Goal: Transaction & Acquisition: Purchase product/service

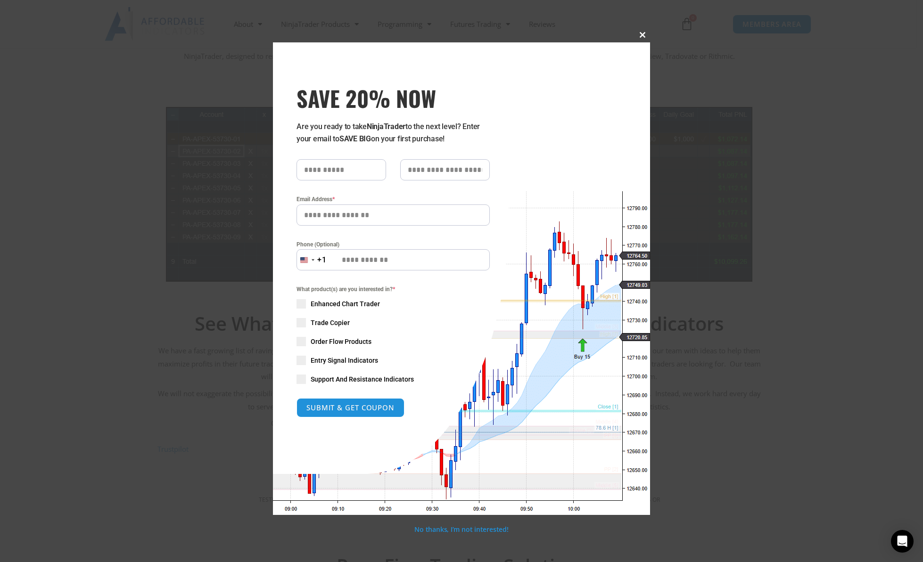
click at [645, 34] on span "SAVE 20% NOW popup" at bounding box center [642, 35] width 15 height 6
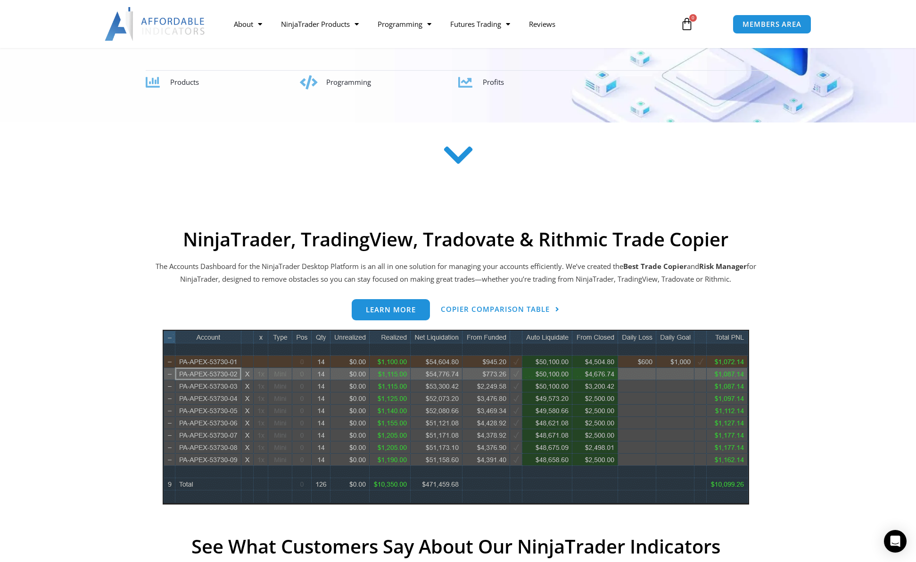
scroll to position [307, 0]
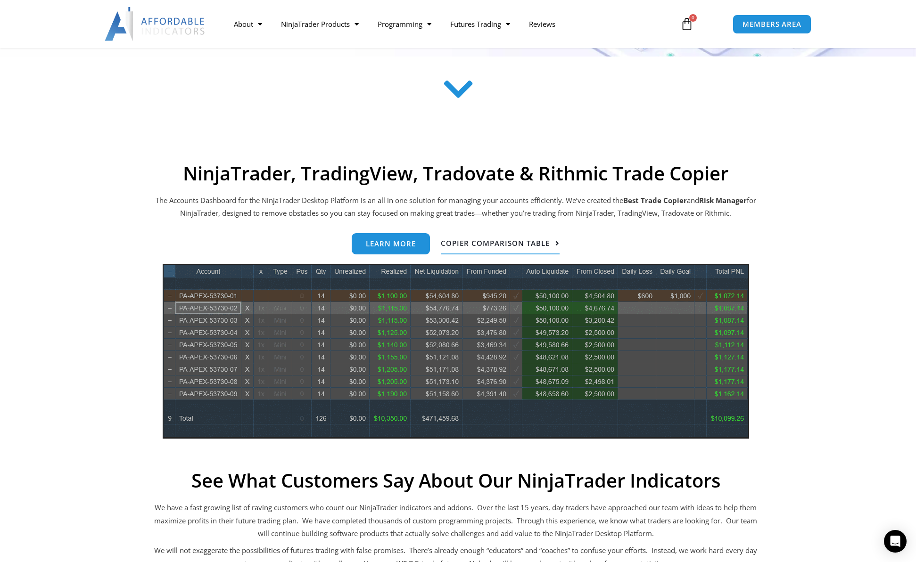
click at [489, 246] on span "Copier Comparison Table" at bounding box center [495, 243] width 109 height 7
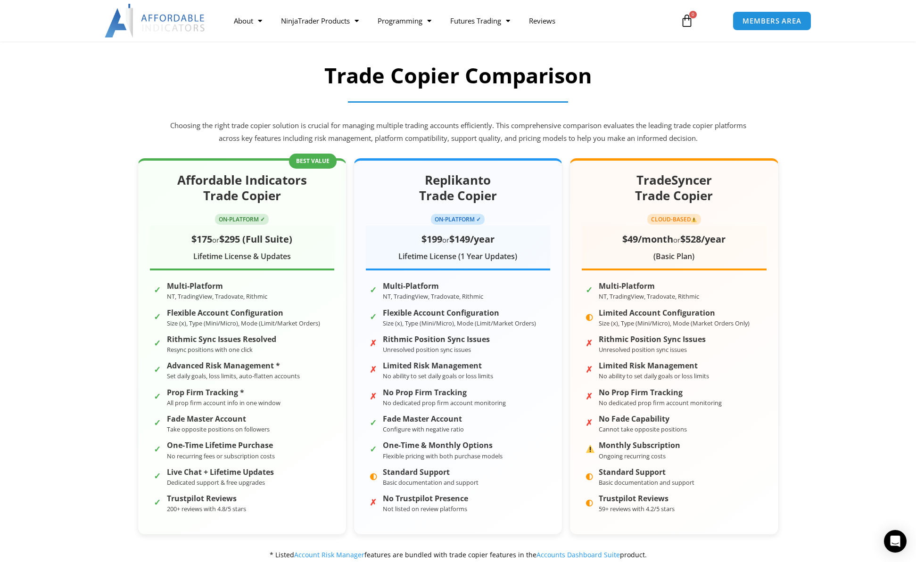
scroll to position [79, 0]
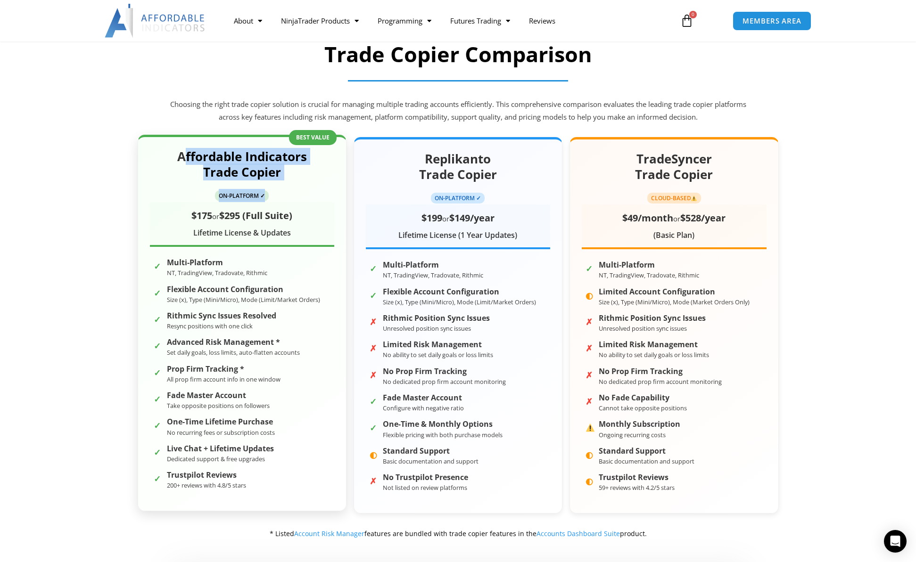
drag, startPoint x: 187, startPoint y: 158, endPoint x: 312, endPoint y: 190, distance: 129.3
click at [312, 190] on div "Affordable Indicators Trade Copier ON-PLATFORM ✓ $175 or $295 (Full Suite) Life…" at bounding box center [242, 198] width 184 height 98
click at [304, 205] on div "$175 or $295 (Full Suite) Lifetime License & Updates" at bounding box center [242, 224] width 184 height 45
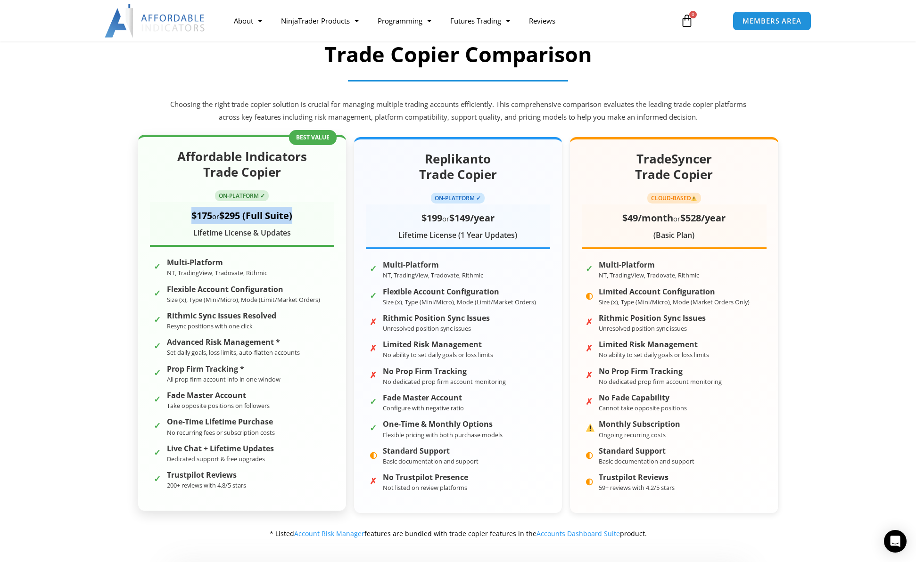
drag, startPoint x: 288, startPoint y: 220, endPoint x: 156, endPoint y: 223, distance: 132.5
click at [156, 223] on div "$175 or $295 (Full Suite)" at bounding box center [242, 215] width 184 height 17
click at [185, 240] on div "Lifetime License & Updates" at bounding box center [242, 233] width 184 height 14
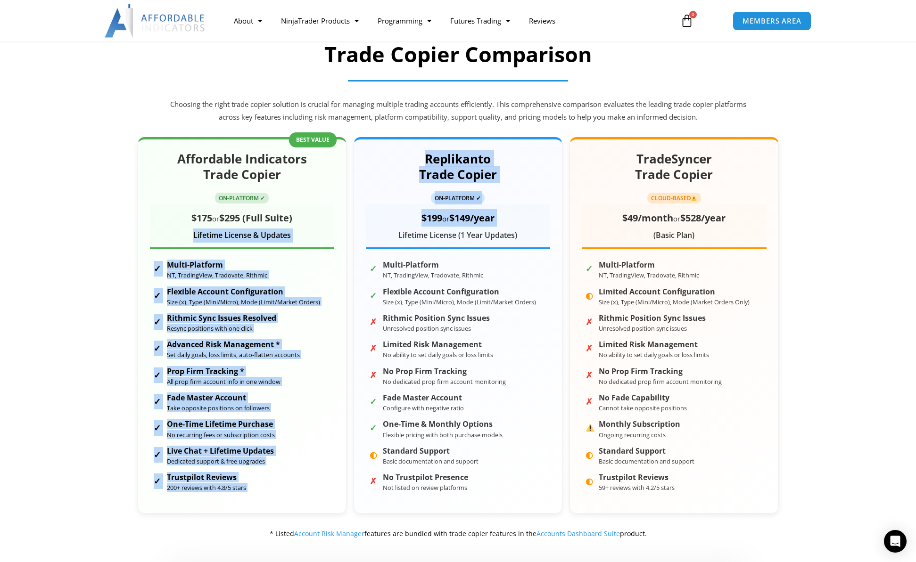
drag, startPoint x: 189, startPoint y: 232, endPoint x: 350, endPoint y: 236, distance: 160.3
click at [350, 236] on div "Affordable Indicators Trade Copier ON-PLATFORM ✓ $175 or $295 (Full Suite) Life…" at bounding box center [458, 325] width 641 height 377
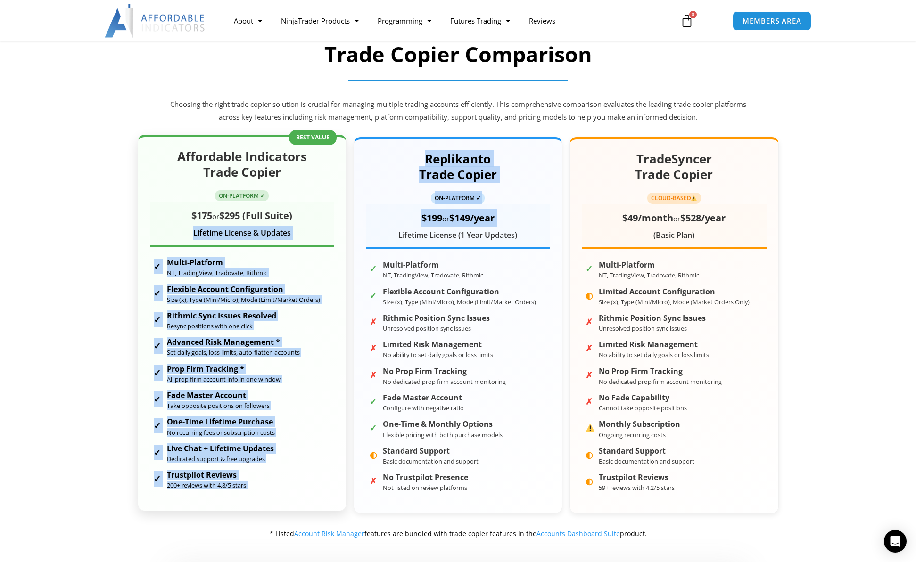
click at [324, 236] on div "Lifetime License & Updates" at bounding box center [242, 233] width 184 height 14
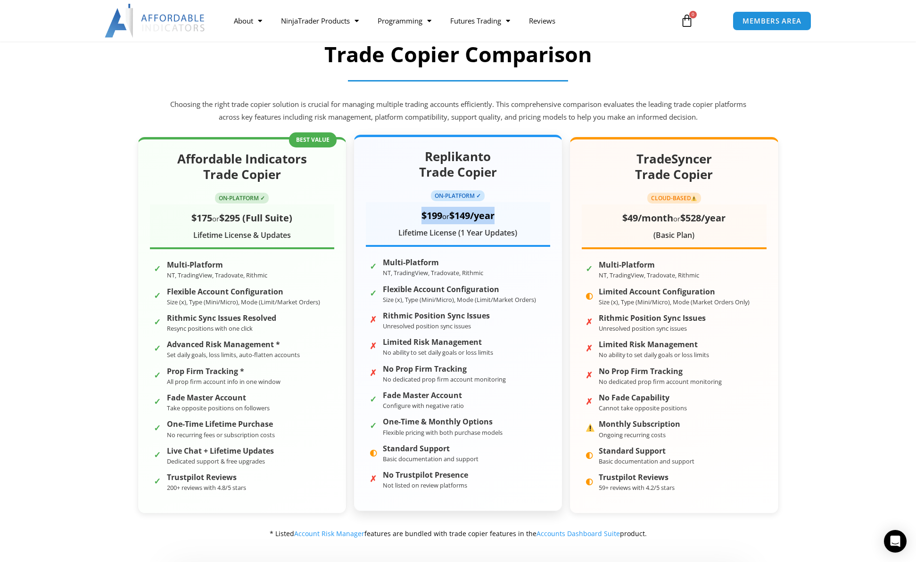
drag, startPoint x: 420, startPoint y: 216, endPoint x: 533, endPoint y: 219, distance: 112.7
click at [533, 219] on div "$199 or $149/year" at bounding box center [458, 215] width 184 height 17
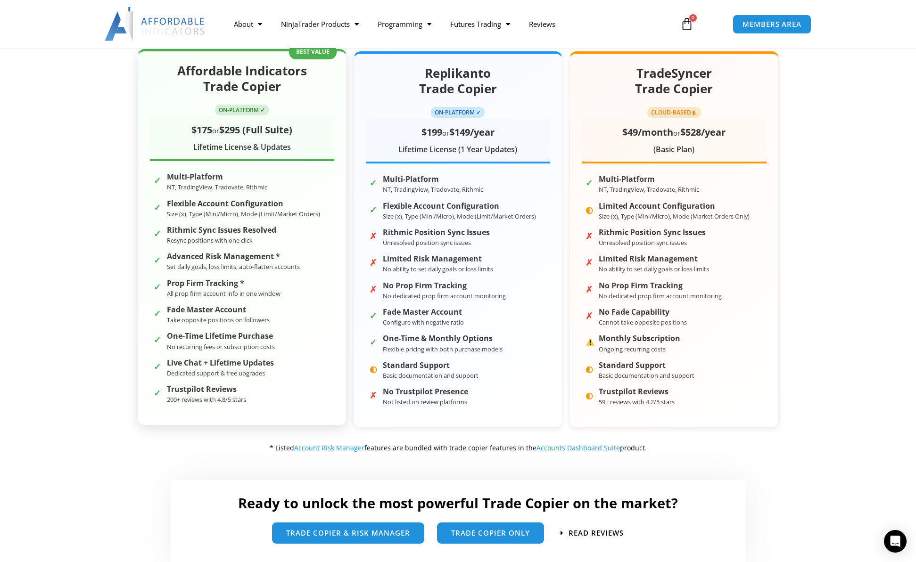
scroll to position [157, 0]
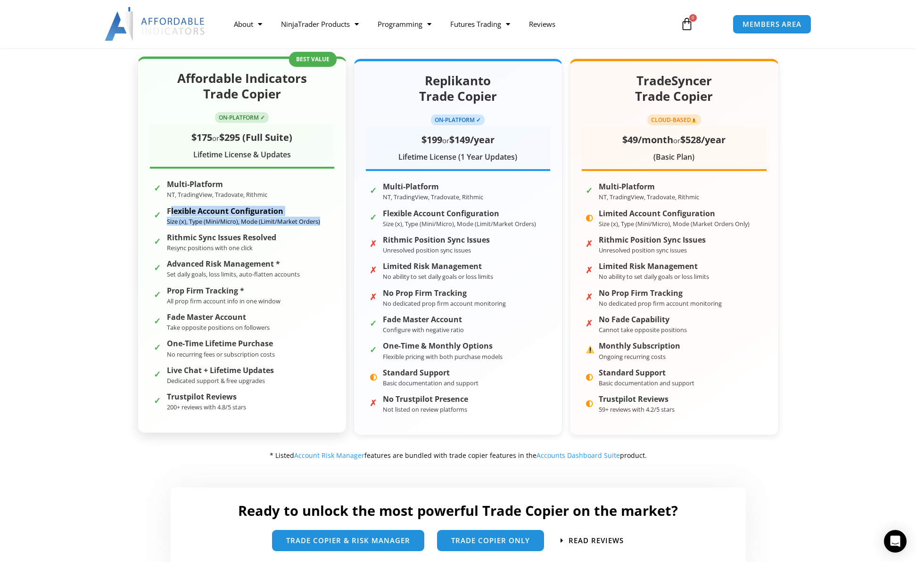
drag, startPoint x: 170, startPoint y: 214, endPoint x: 320, endPoint y: 223, distance: 150.6
click at [320, 223] on li "✓ Flexible Account Configuration Size (x), Type (Mini/Micro), Mode (Limit/Marke…" at bounding box center [242, 216] width 184 height 23
click at [320, 225] on li "✓ Flexible Account Configuration Size (x), Type (Mini/Micro), Mode (Limit/Marke…" at bounding box center [242, 216] width 184 height 23
click at [314, 241] on li "✓ Rithmic Sync Issues Resolved Resync positions with one click" at bounding box center [242, 242] width 184 height 23
drag, startPoint x: 294, startPoint y: 250, endPoint x: 161, endPoint y: 236, distance: 133.6
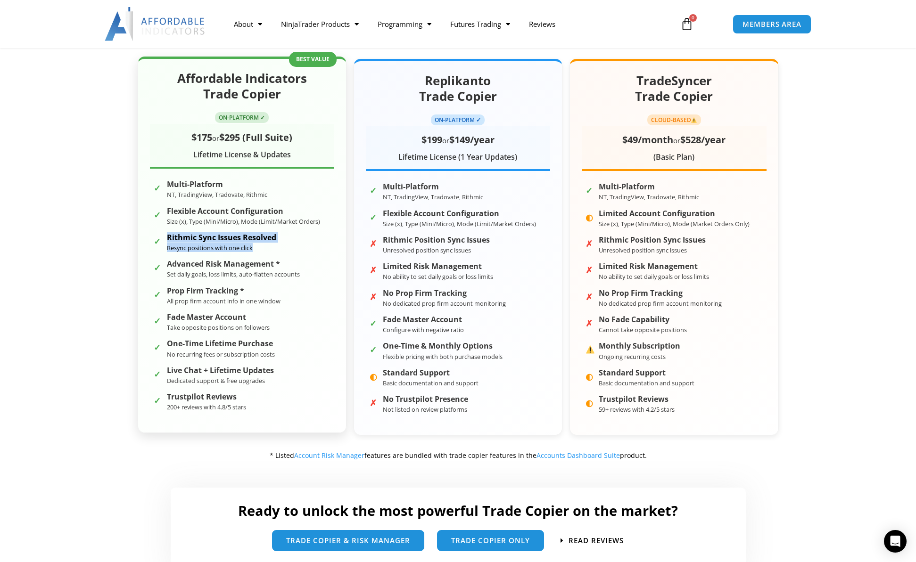
click at [161, 236] on li "✓ Rithmic Sync Issues Resolved Resync positions with one click" at bounding box center [242, 242] width 184 height 23
click at [174, 241] on strong "Rithmic Sync Issues Resolved" at bounding box center [221, 237] width 109 height 9
click at [176, 249] on small "Resync positions with one click" at bounding box center [210, 248] width 86 height 8
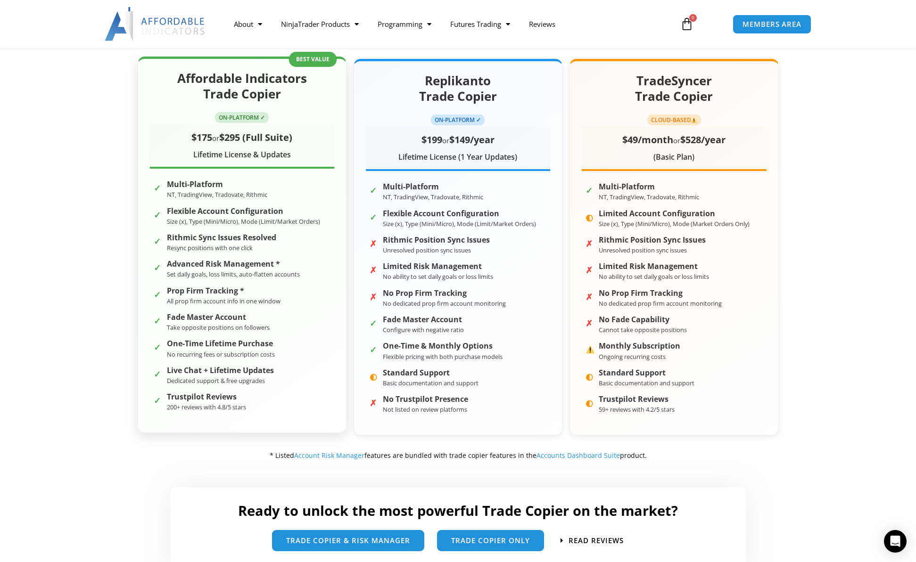
click at [201, 269] on strong "Advanced Risk Management *" at bounding box center [233, 264] width 133 height 9
click at [205, 277] on small "Set daily goals, loss limits, auto-flatten accounts" at bounding box center [233, 274] width 133 height 8
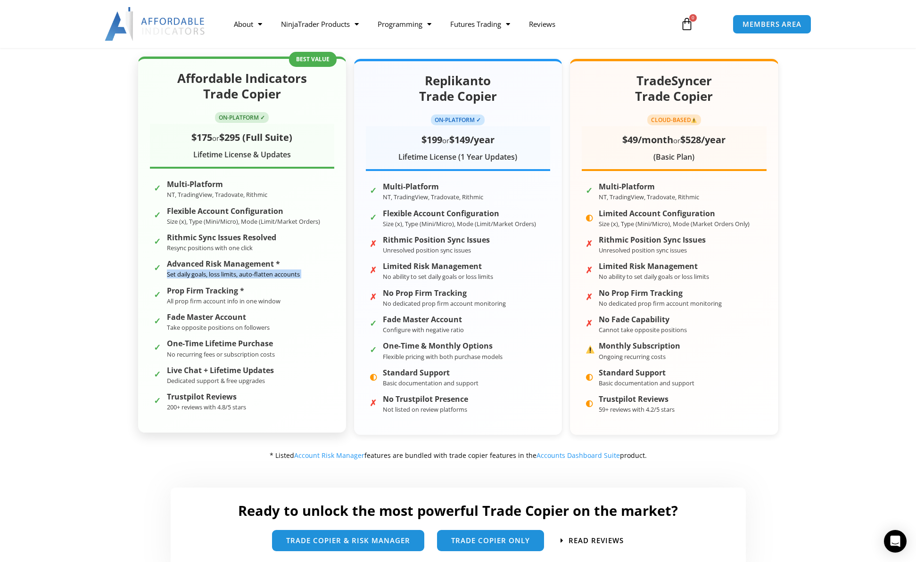
click at [205, 277] on small "Set daily goals, loss limits, auto-flatten accounts" at bounding box center [233, 274] width 133 height 8
click at [258, 296] on div "Prop Firm Tracking * All prop firm account info in one window" at bounding box center [224, 296] width 114 height 19
click at [263, 252] on div "Rithmic Sync Issues Resolved Resync positions with one click" at bounding box center [221, 242] width 109 height 19
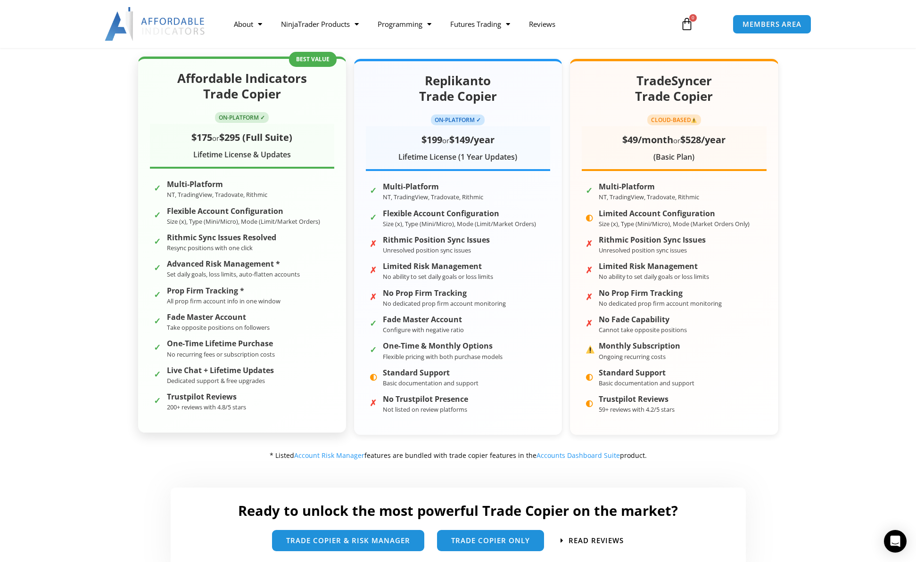
click at [267, 269] on strong "Advanced Risk Management *" at bounding box center [233, 264] width 133 height 9
click at [267, 275] on small "Set daily goals, loss limits, auto-flatten accounts" at bounding box center [233, 274] width 133 height 8
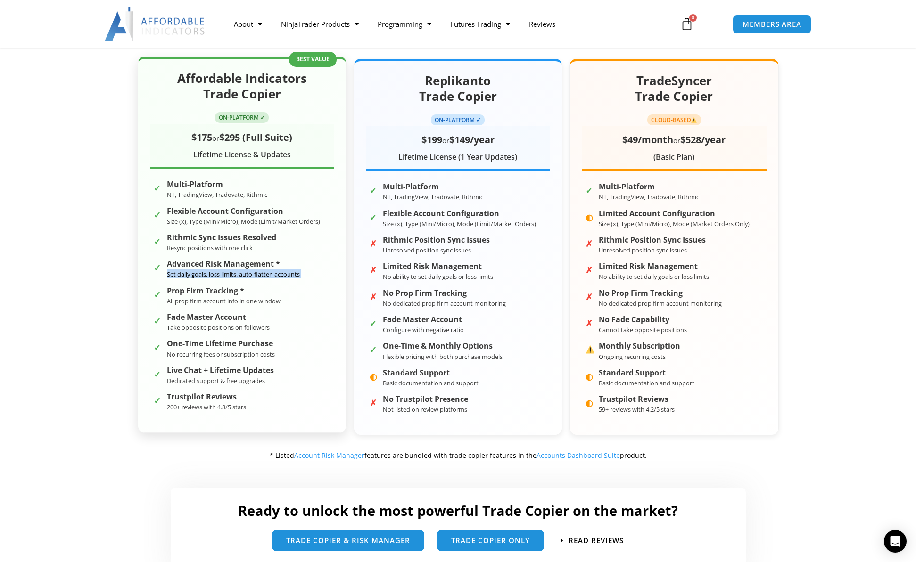
click at [267, 275] on small "Set daily goals, loss limits, auto-flatten accounts" at bounding box center [233, 274] width 133 height 8
click at [266, 287] on strong "Prop Firm Tracking *" at bounding box center [224, 291] width 114 height 9
click at [254, 290] on strong "Prop Firm Tracking *" at bounding box center [224, 291] width 114 height 9
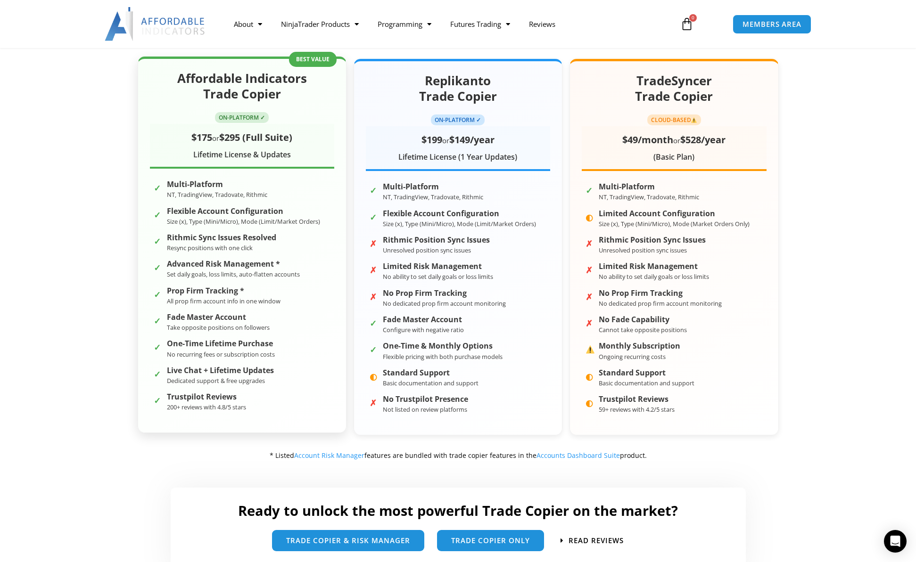
click at [251, 300] on small "All prop firm account info in one window" at bounding box center [224, 301] width 114 height 8
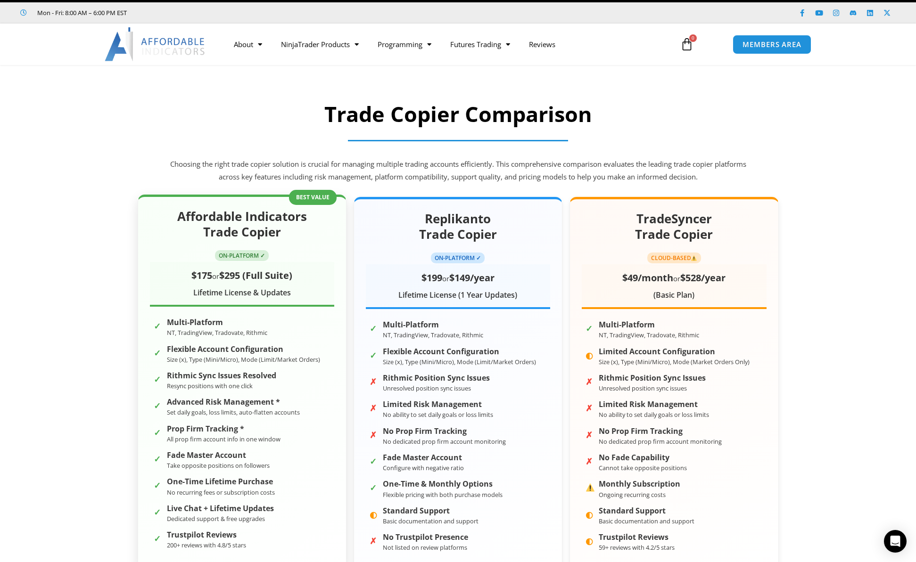
scroll to position [0, 0]
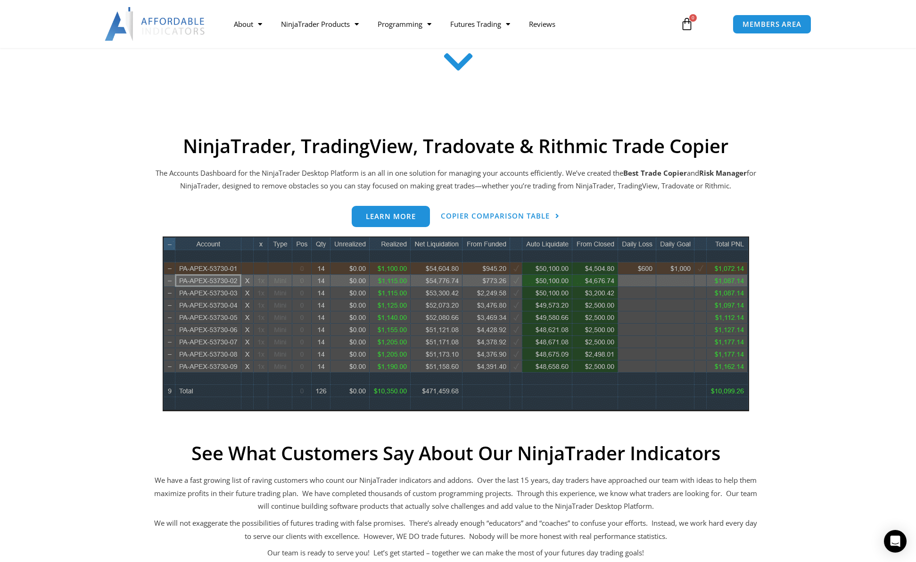
scroll to position [314, 0]
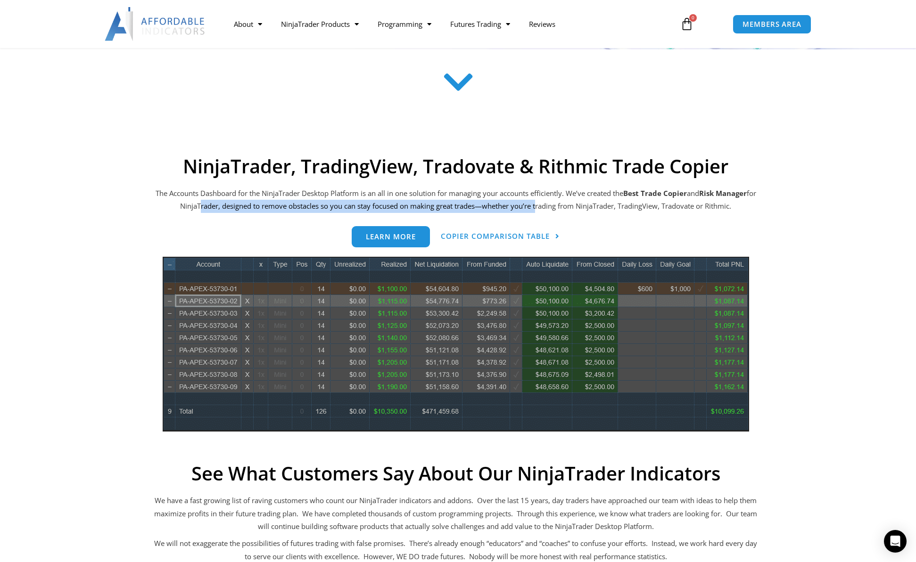
drag, startPoint x: 200, startPoint y: 207, endPoint x: 541, endPoint y: 206, distance: 341.7
click at [539, 206] on p "The Accounts Dashboard for the NinjaTrader Desktop Platform is an all in one so…" at bounding box center [455, 200] width 603 height 26
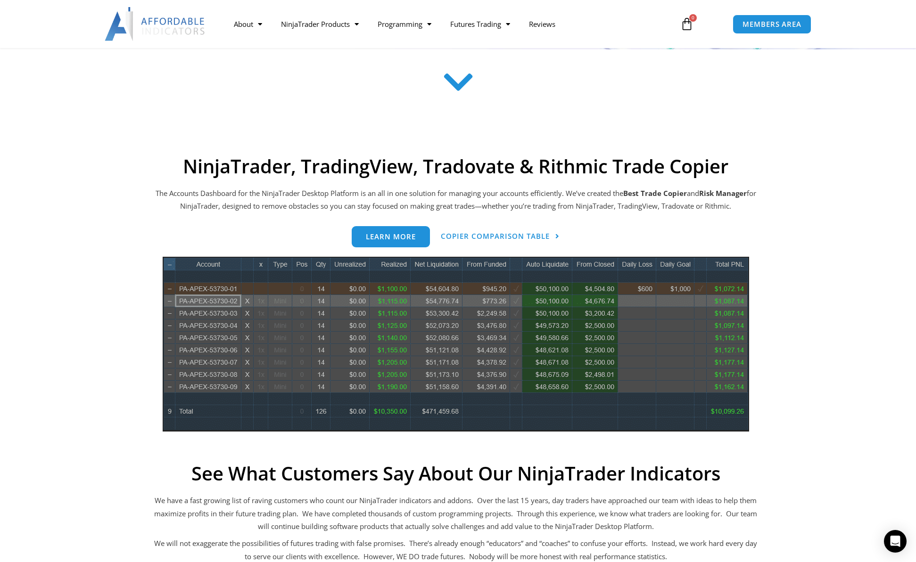
click at [542, 206] on p "The Accounts Dashboard for the NinjaTrader Desktop Platform is an all in one so…" at bounding box center [455, 200] width 603 height 26
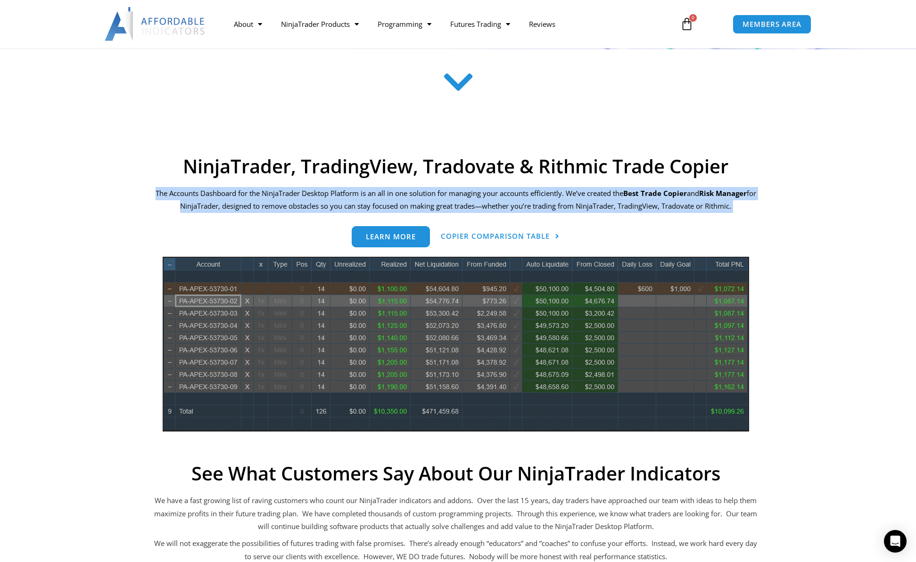
click at [542, 206] on p "The Accounts Dashboard for the NinjaTrader Desktop Platform is an all in one so…" at bounding box center [455, 200] width 603 height 26
click at [549, 194] on p "The Accounts Dashboard for the NinjaTrader Desktop Platform is an all in one so…" at bounding box center [455, 200] width 603 height 26
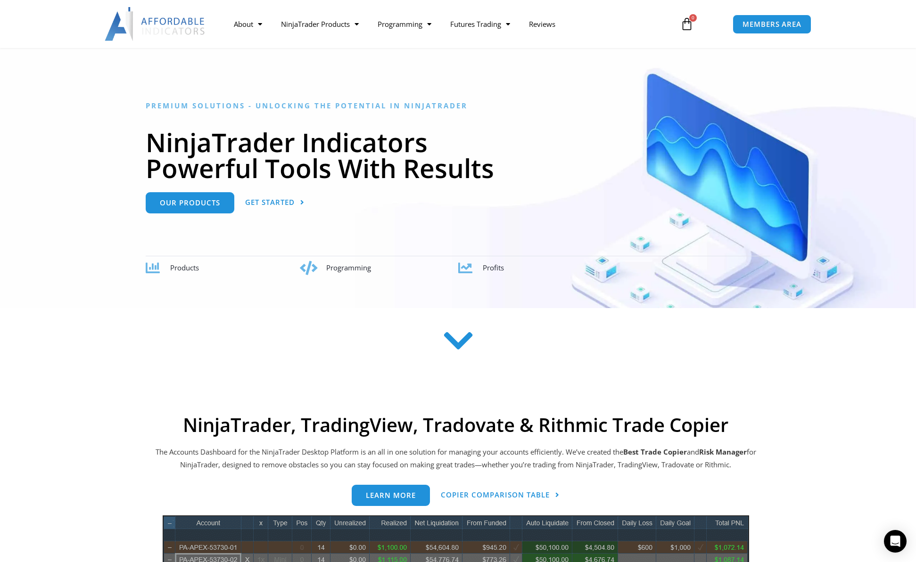
scroll to position [0, 0]
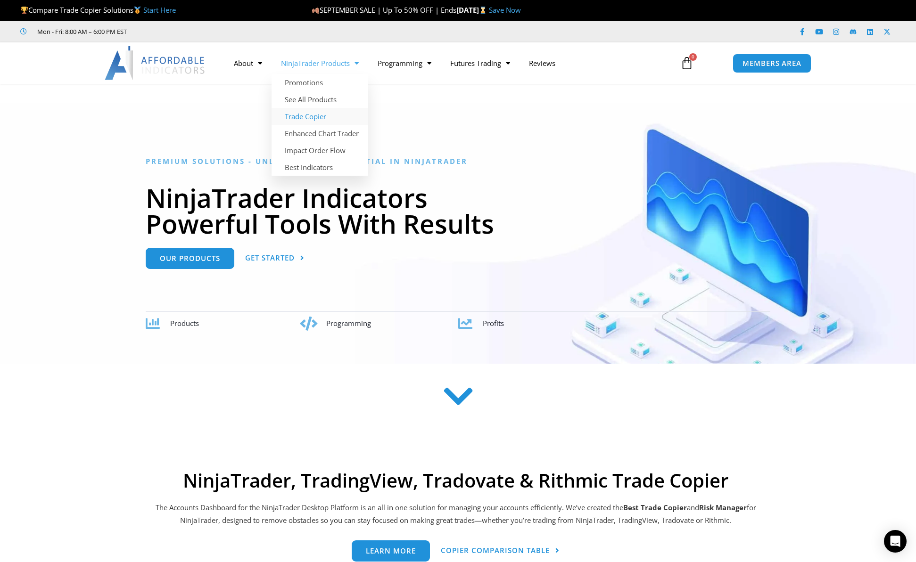
click at [323, 117] on link "Trade Copier" at bounding box center [319, 116] width 97 height 17
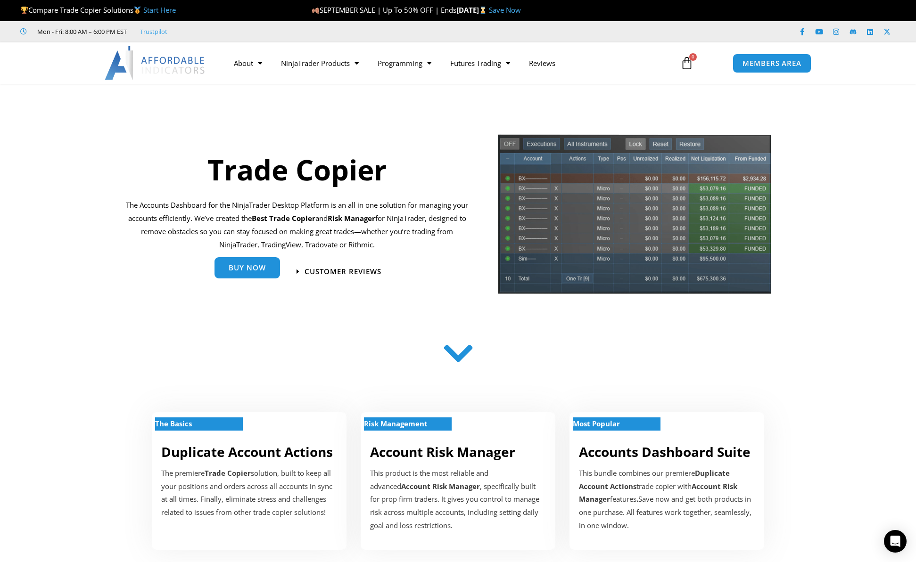
click at [238, 265] on span "Buy Now" at bounding box center [247, 267] width 37 height 7
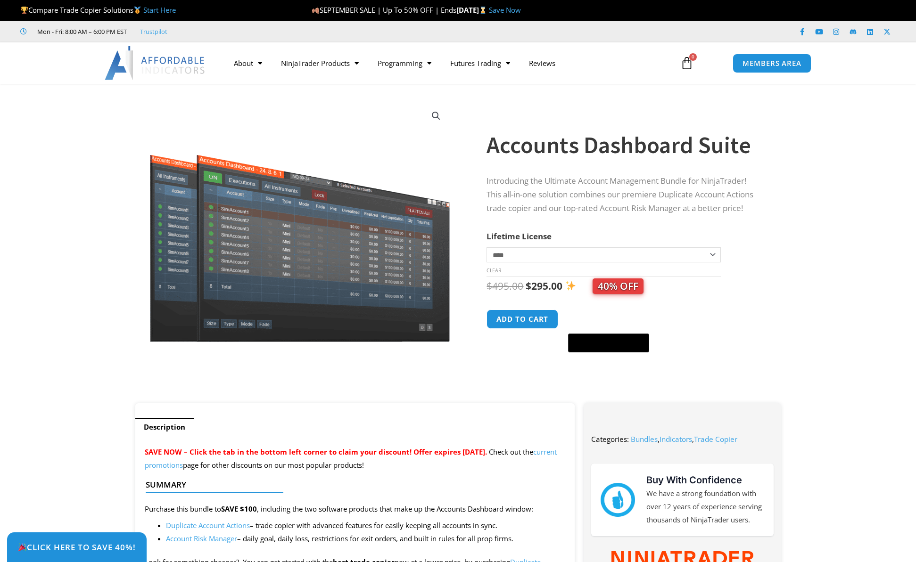
click at [549, 251] on select "**********" at bounding box center [603, 254] width 234 height 15
click at [486, 247] on select "**********" at bounding box center [603, 254] width 234 height 15
click at [550, 264] on td "**********" at bounding box center [603, 262] width 234 height 30
drag, startPoint x: 553, startPoint y: 256, endPoint x: 551, endPoint y: 262, distance: 6.7
click at [553, 256] on select "**********" at bounding box center [603, 254] width 234 height 15
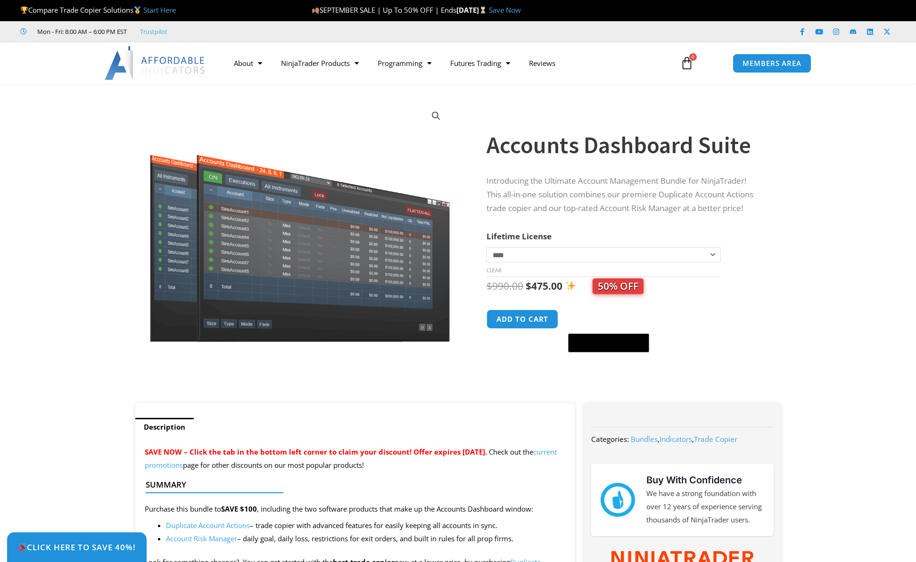
select select "*"
click at [486, 247] on select "**********" at bounding box center [603, 254] width 234 height 15
drag, startPoint x: 598, startPoint y: 289, endPoint x: 691, endPoint y: 283, distance: 93.5
click at [691, 283] on div "$ 495.00 Original price was: $495.00. $ 295.00 Current price is: $295.00. 40% O…" at bounding box center [623, 286] width 275 height 18
click at [698, 284] on div "$ 495.00 Original price was: $495.00. $ 295.00 Current price is: $295.00. 40% O…" at bounding box center [623, 286] width 275 height 18
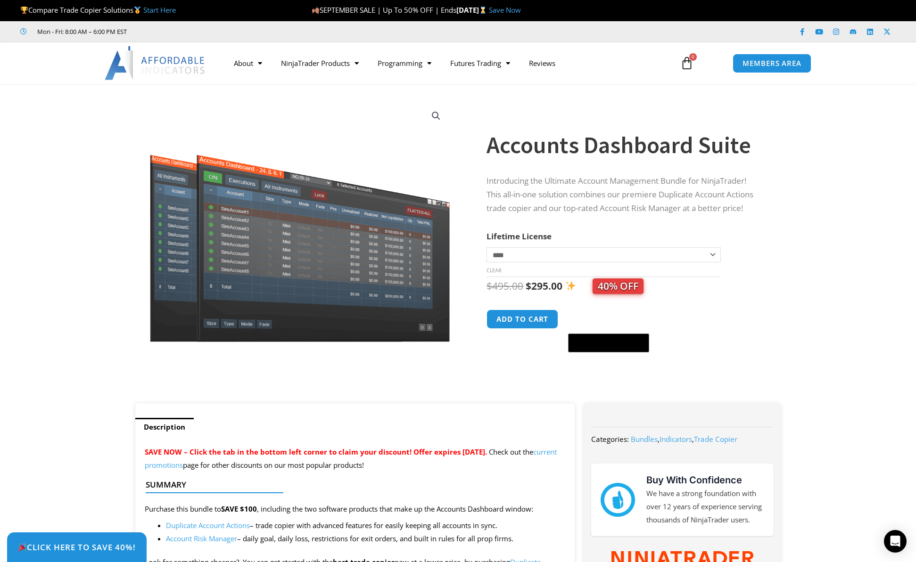
click at [536, 287] on bdi "$ 295.00" at bounding box center [543, 285] width 37 height 13
click at [506, 295] on div "$ 495.00 Original price was: $495.00. $ 295.00 Current price is: $295.00. 40% O…" at bounding box center [623, 286] width 275 height 18
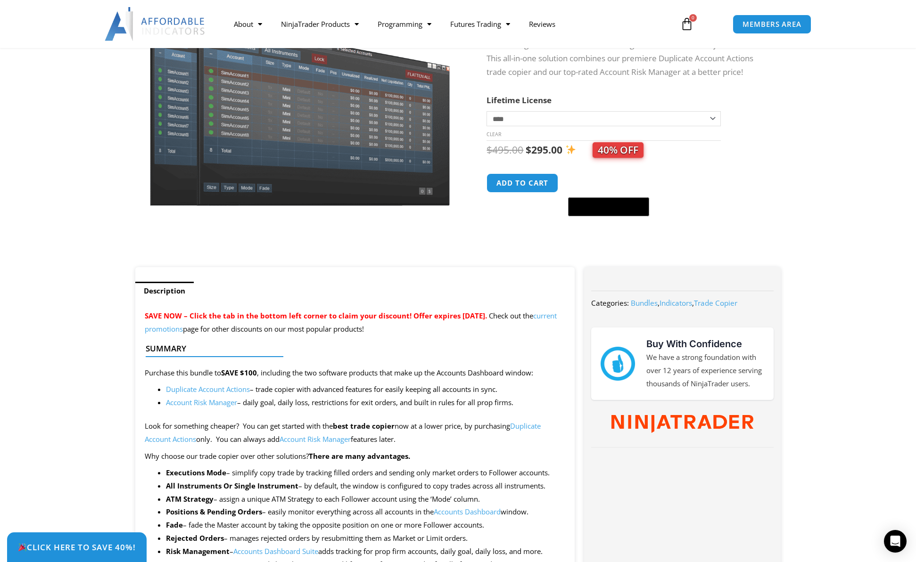
scroll to position [157, 0]
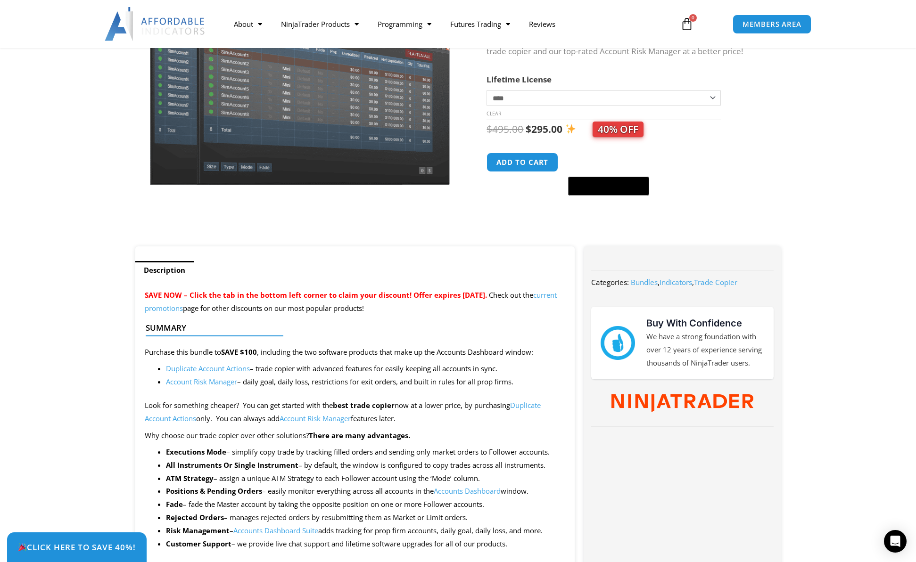
click at [192, 312] on link "current promotions" at bounding box center [351, 301] width 412 height 23
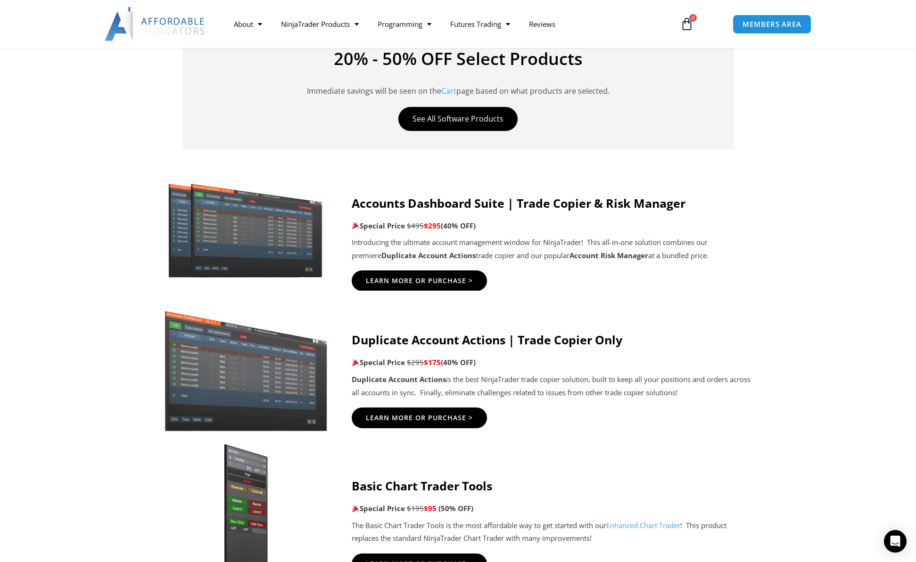
scroll to position [393, 0]
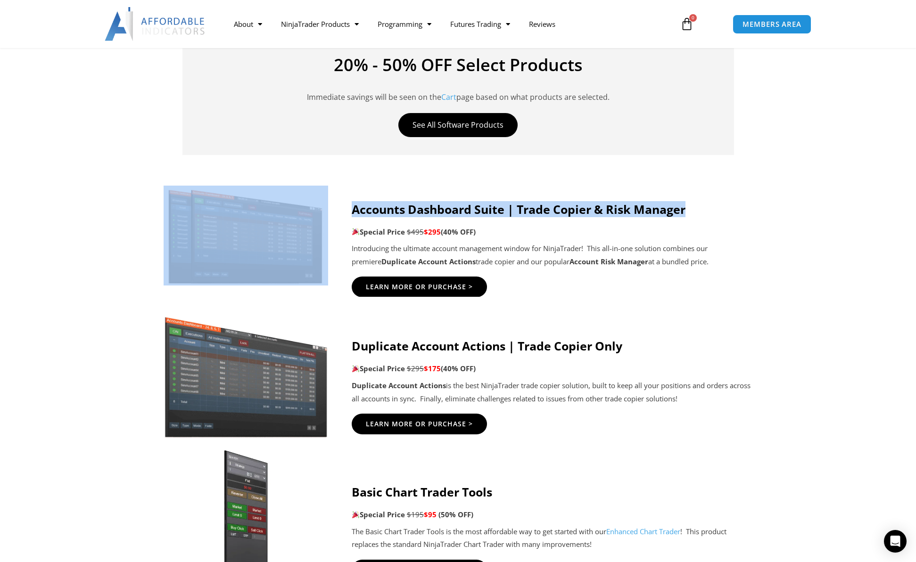
drag, startPoint x: 616, startPoint y: 216, endPoint x: 348, endPoint y: 207, distance: 267.8
click at [348, 207] on div "Accounts Dashboard Suite | Trade Copier & Risk Manager Special Price $495 $295 …" at bounding box center [458, 240] width 589 height 115
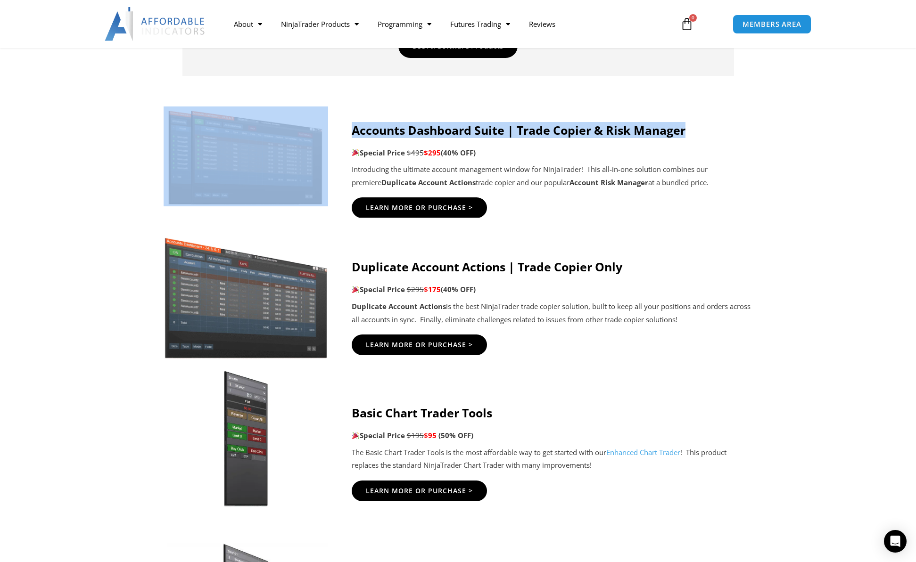
scroll to position [471, 0]
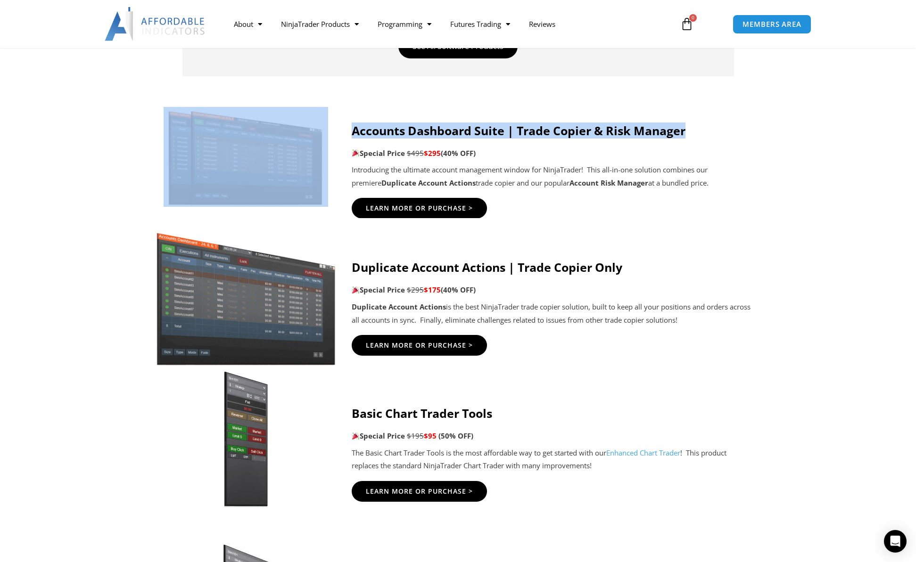
click at [287, 312] on img at bounding box center [245, 294] width 181 height 144
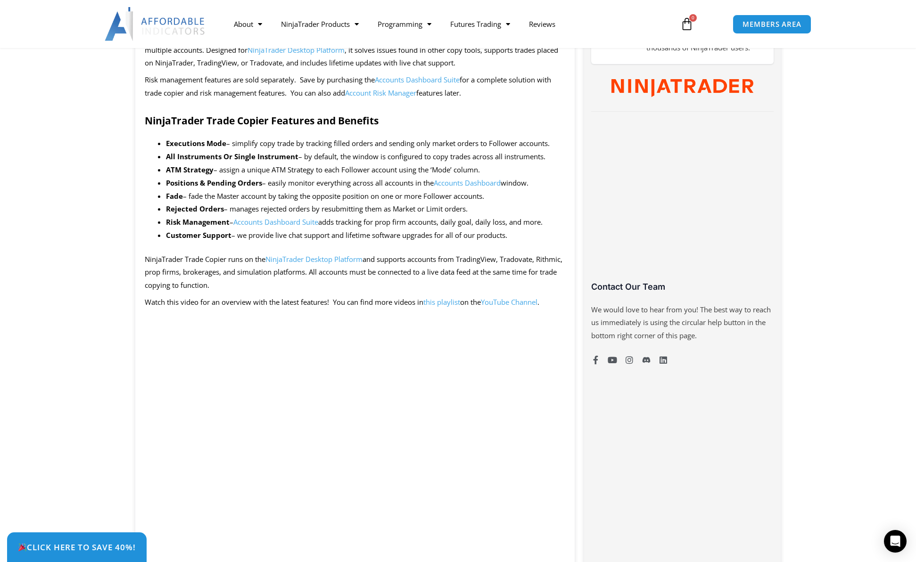
scroll to position [393, 0]
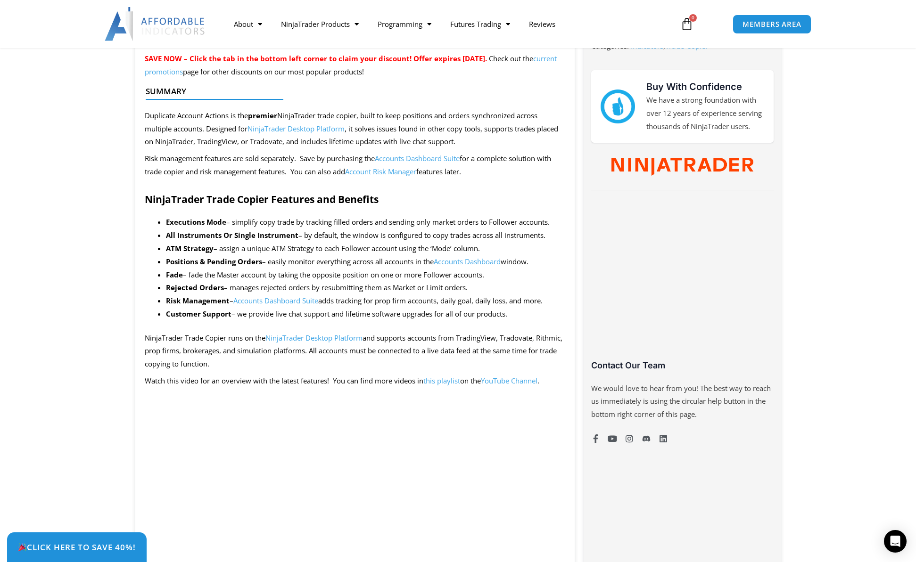
click at [260, 286] on li "Rejected Orders – manages rejected orders by resubmitting them as Market or Lim…" at bounding box center [366, 287] width 400 height 13
click at [389, 302] on li "Risk Management – Accounts Dashboard Suite adds tracking for prop firm accounts…" at bounding box center [366, 301] width 400 height 13
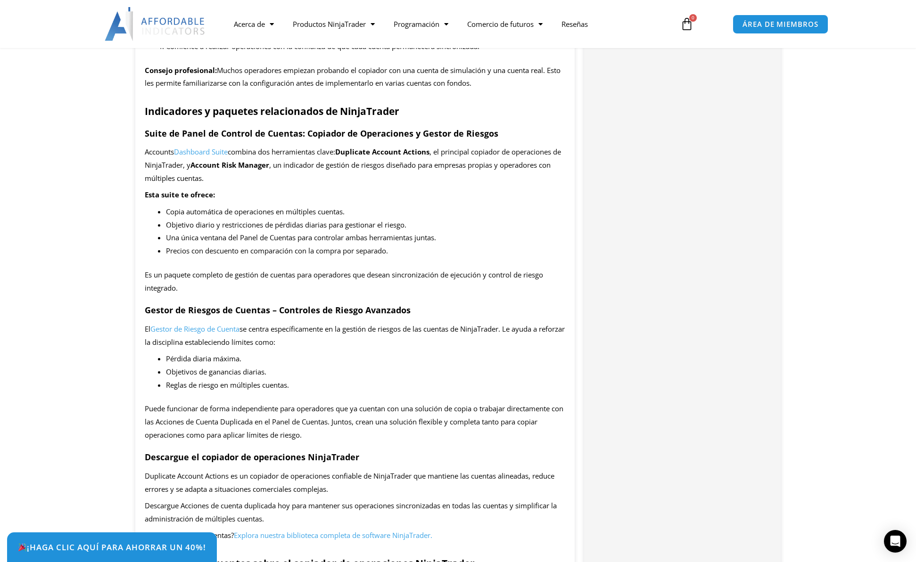
scroll to position [1403, 0]
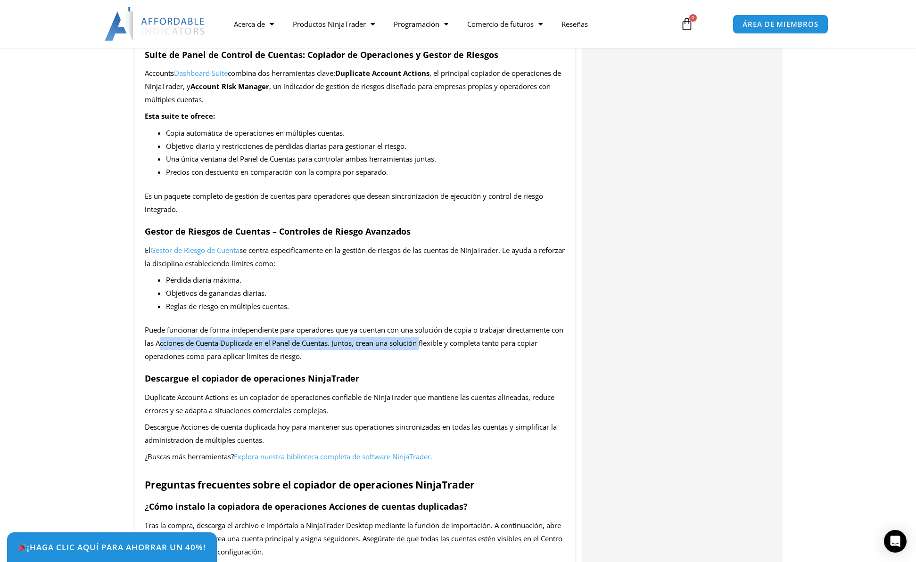
drag, startPoint x: 186, startPoint y: 341, endPoint x: 436, endPoint y: 345, distance: 250.7
click at [436, 345] on font "Puede funcionar de forma independiente para operadores que ya cuentan con una s…" at bounding box center [354, 343] width 418 height 36
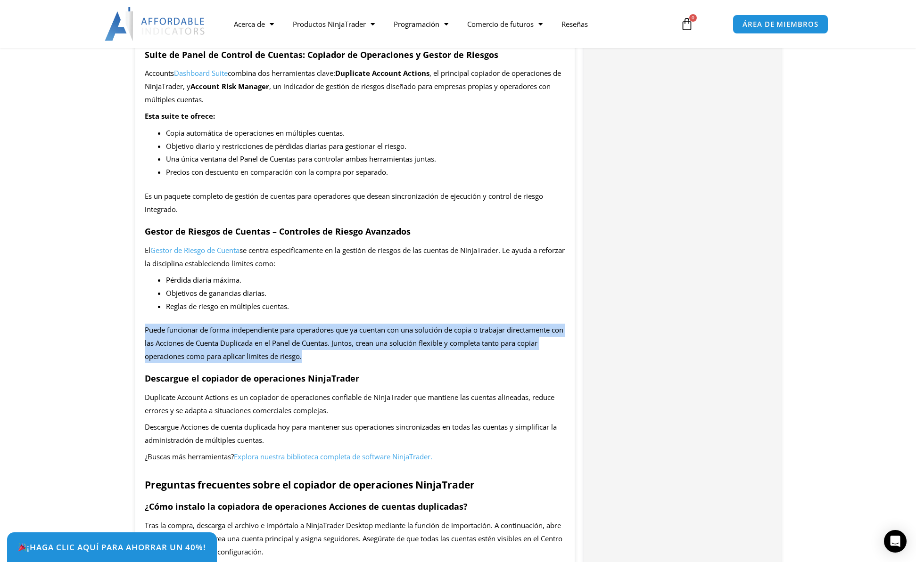
click at [436, 345] on font "Puede funcionar de forma independiente para operadores que ya cuentan con una s…" at bounding box center [354, 343] width 418 height 36
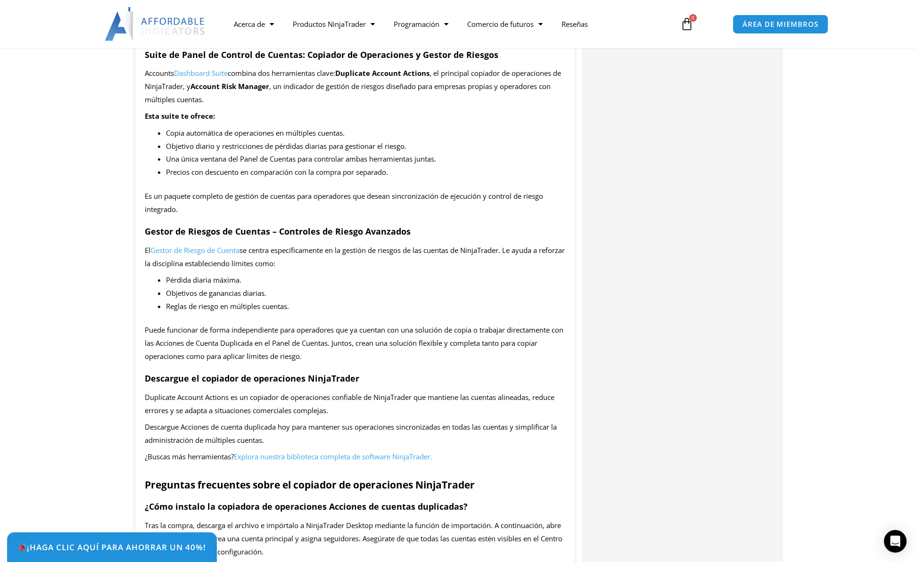
click at [438, 369] on div "AHORRA AHORA: ¡Haz clic en la pestaña de la esquina inferior izquierda para rec…" at bounding box center [355, 271] width 440 height 2479
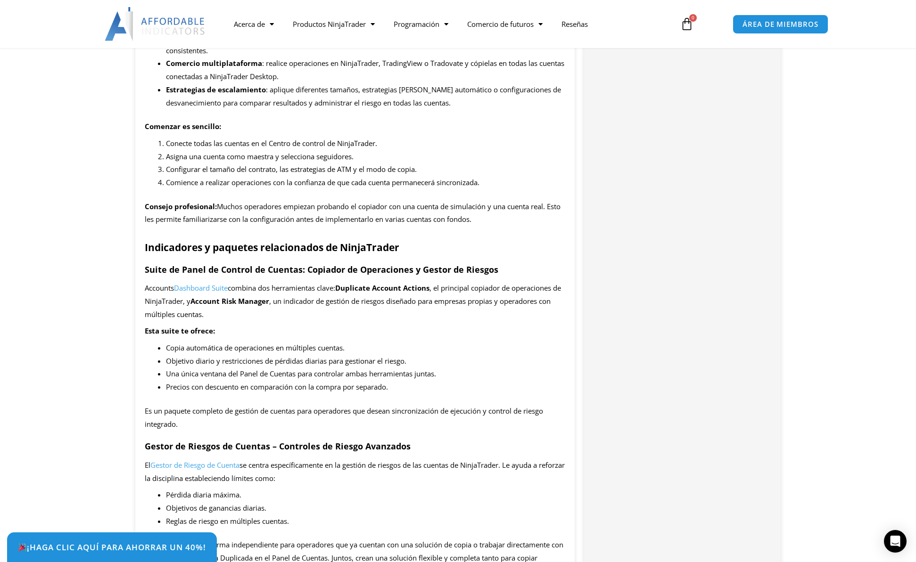
scroll to position [1168, 0]
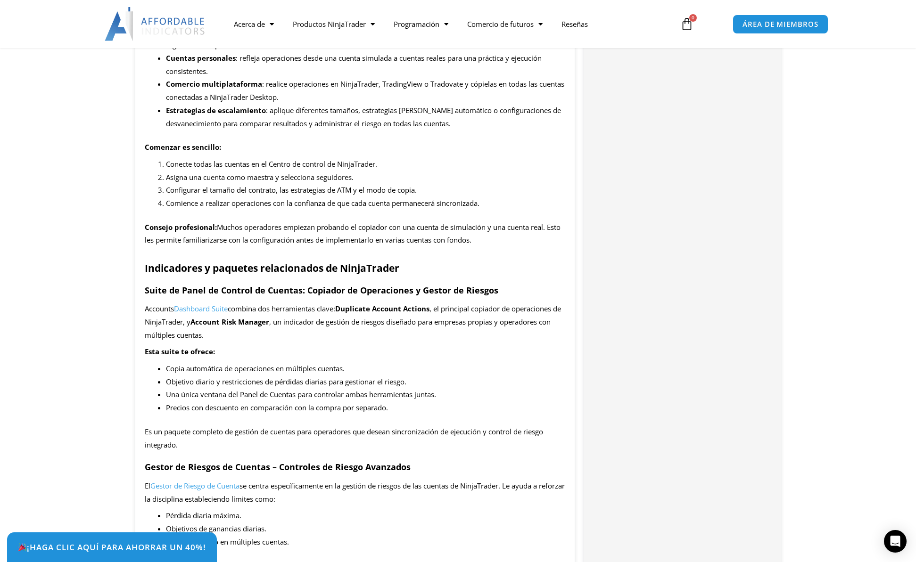
click at [344, 321] on font ", un indicador de gestión de riesgos diseñado para empresas propias y operadore…" at bounding box center [348, 328] width 406 height 23
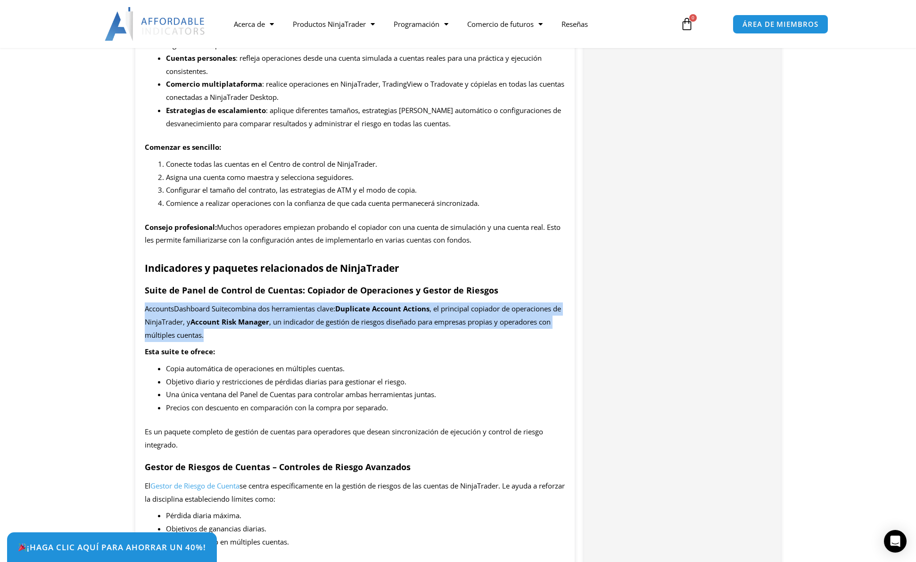
click at [344, 321] on font ", un indicador de gestión de riesgos diseñado para empresas propias y operadore…" at bounding box center [348, 328] width 406 height 23
click at [352, 364] on li "Copia automática de operaciones en múltiples cuentas." at bounding box center [366, 368] width 400 height 13
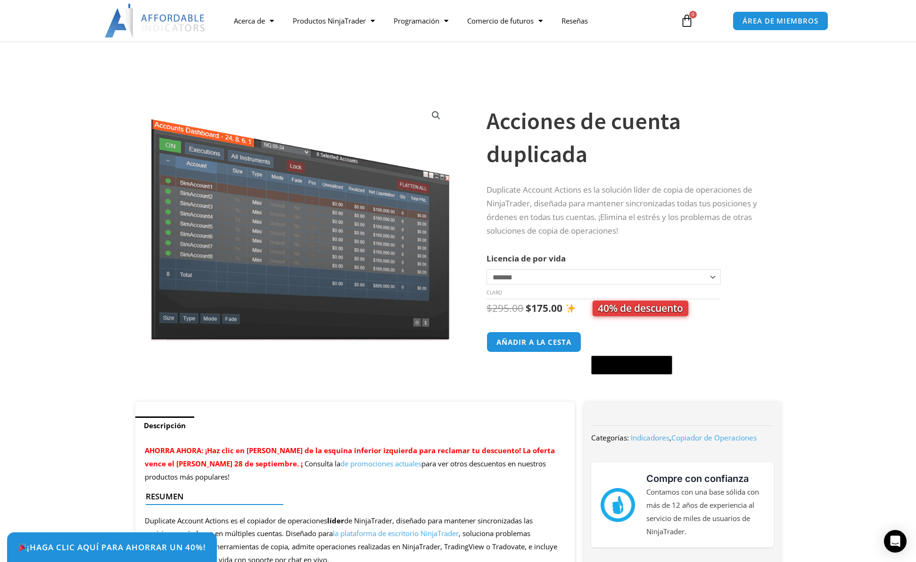
scroll to position [0, 0]
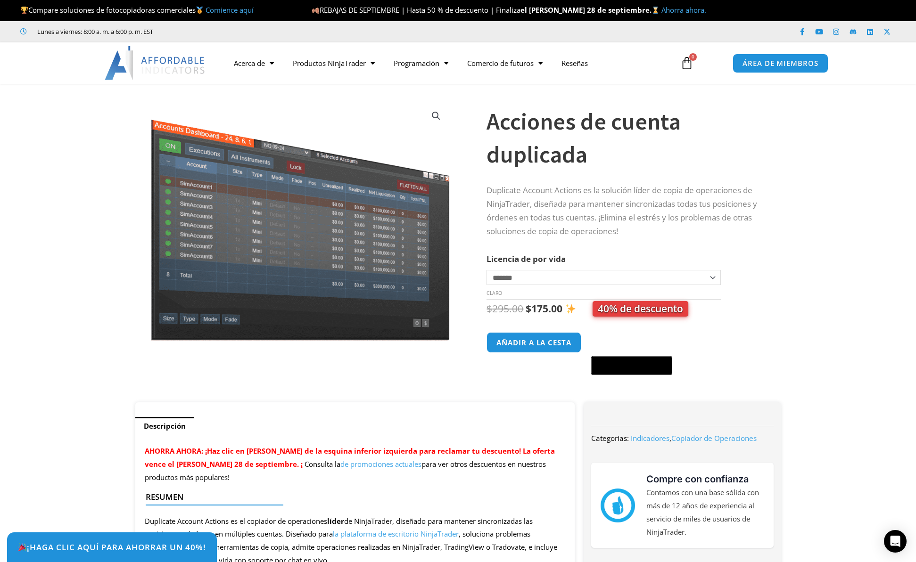
click at [540, 284] on select "**********" at bounding box center [603, 277] width 234 height 15
click at [486, 270] on select "**********" at bounding box center [603, 277] width 234 height 15
drag, startPoint x: 534, startPoint y: 311, endPoint x: 562, endPoint y: 308, distance: 28.0
click at [562, 308] on font "285.00" at bounding box center [546, 308] width 31 height 13
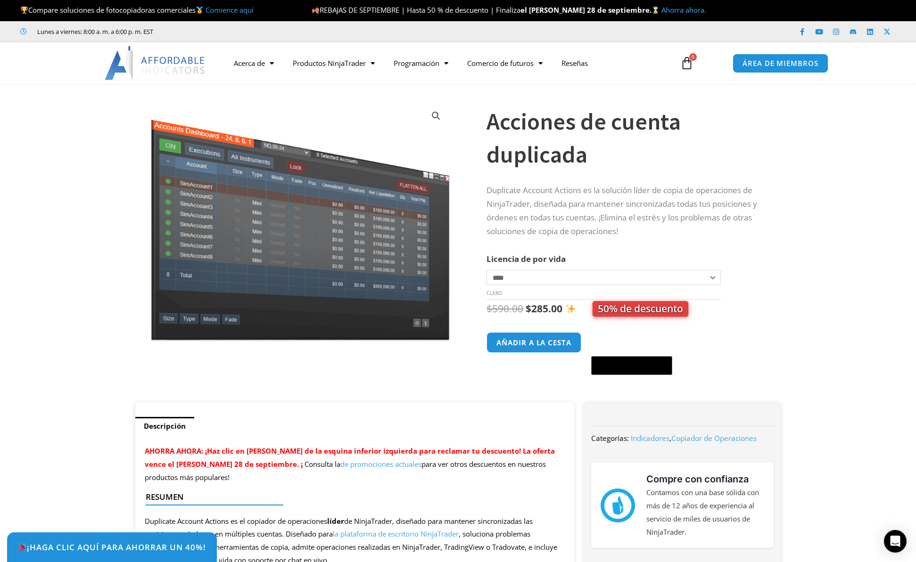
click at [527, 279] on select "**********" at bounding box center [603, 277] width 234 height 15
click at [486, 270] on select "**********" at bounding box center [603, 277] width 234 height 15
click at [527, 275] on select "**********" at bounding box center [603, 277] width 234 height 15
select select "*"
click at [486, 270] on select "**********" at bounding box center [603, 277] width 234 height 15
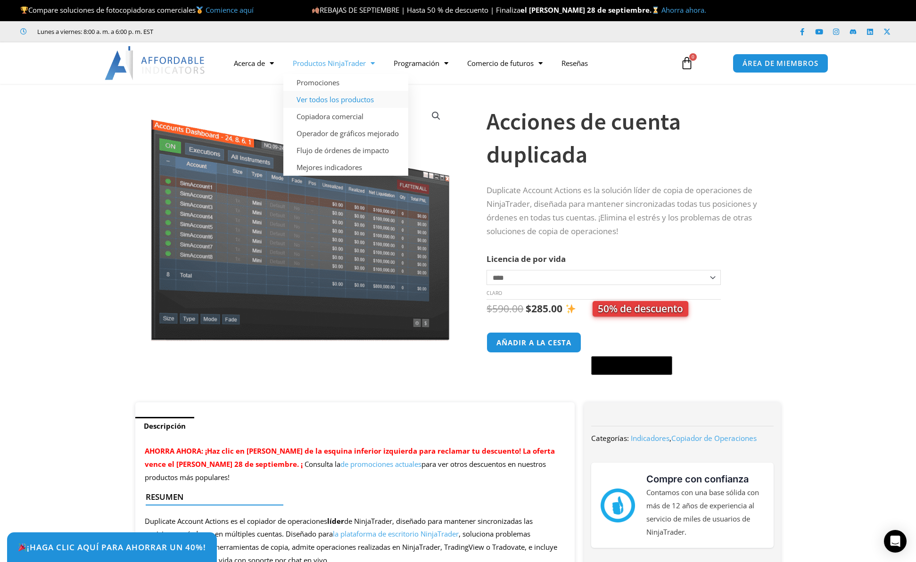
click at [361, 101] on font "Ver todos los productos" at bounding box center [334, 99] width 77 height 9
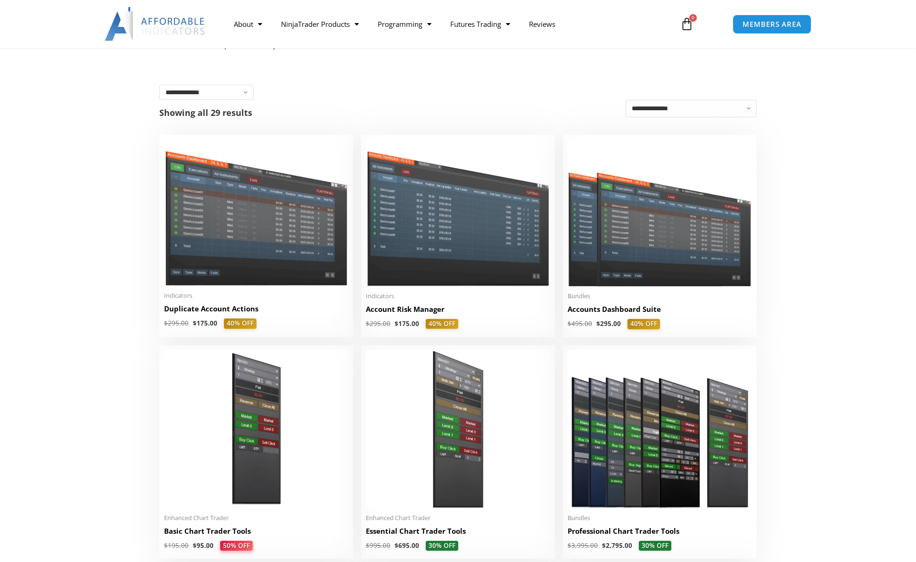
scroll to position [157, 0]
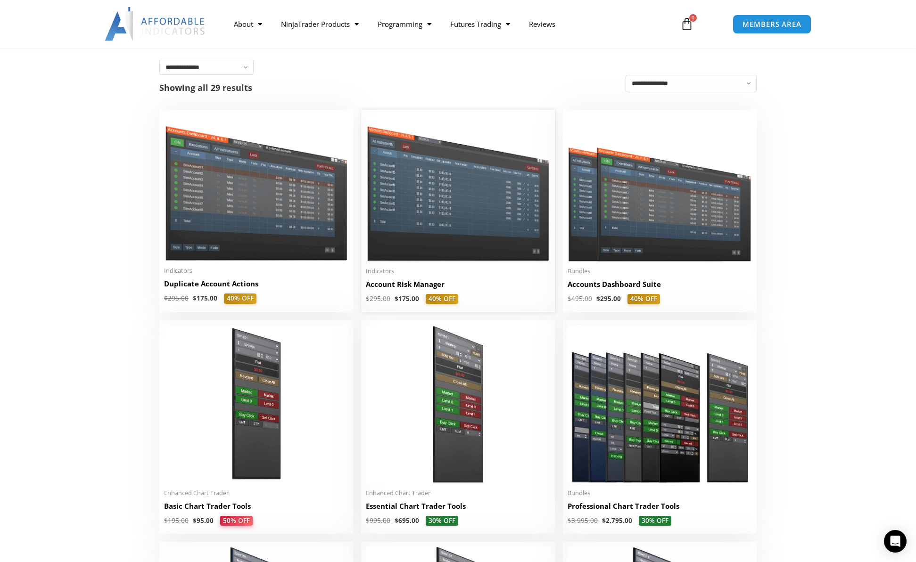
click at [426, 288] on h2 "Account Risk Manager" at bounding box center [458, 284] width 184 height 10
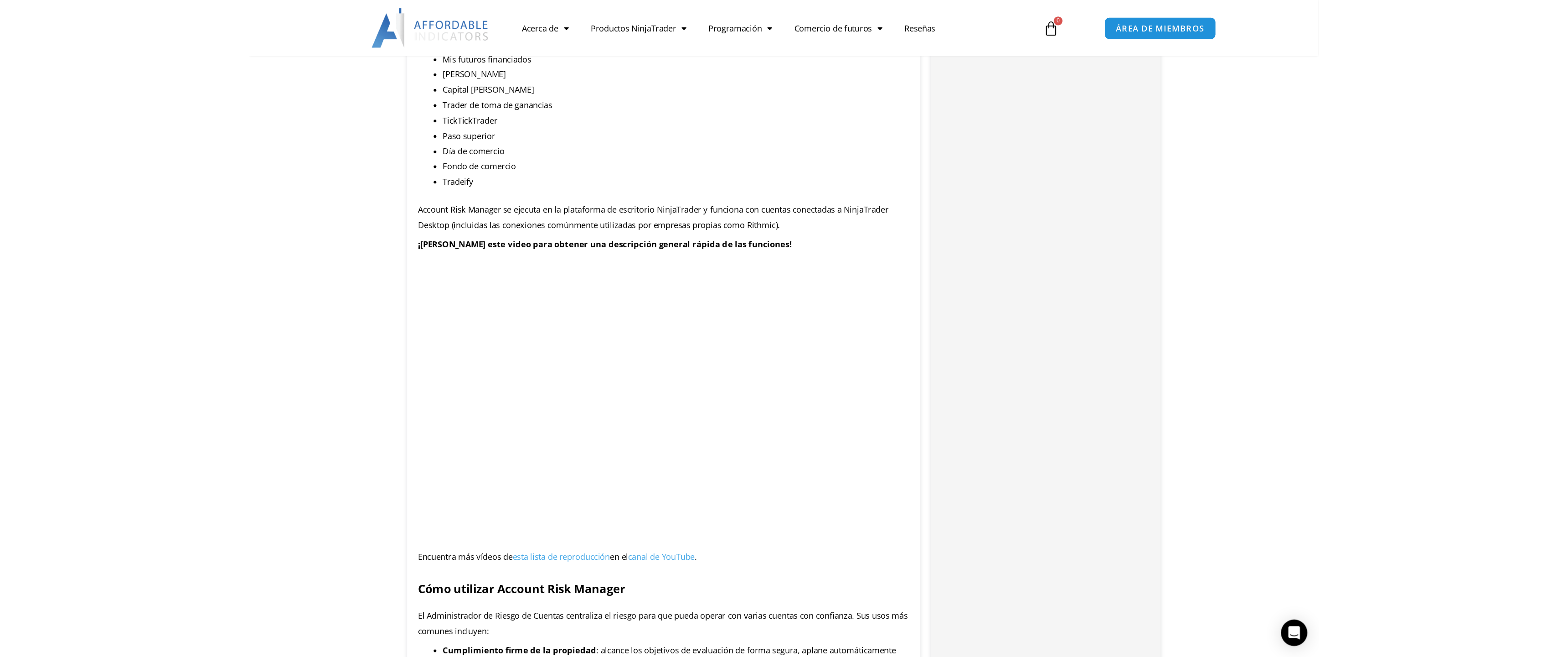
scroll to position [988, 0]
